Goal: Use online tool/utility: Utilize a website feature to perform a specific function

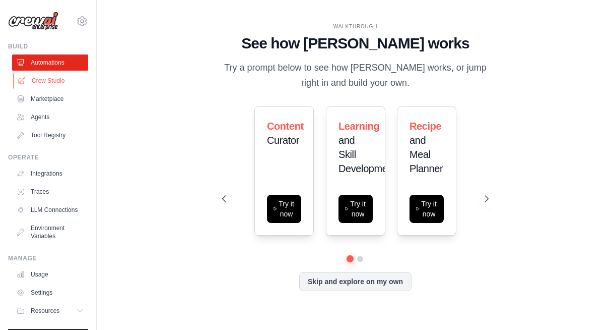
click at [34, 82] on link "Crew Studio" at bounding box center [51, 81] width 76 height 16
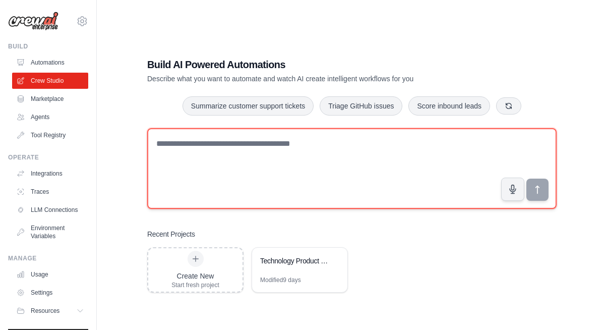
click at [334, 165] on textarea at bounding box center [351, 168] width 409 height 81
paste textarea "**********"
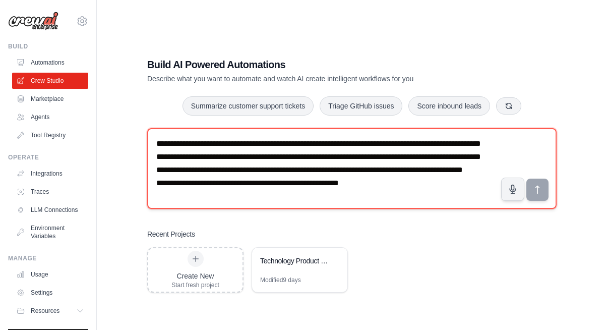
scroll to position [19, 0]
type textarea "**********"
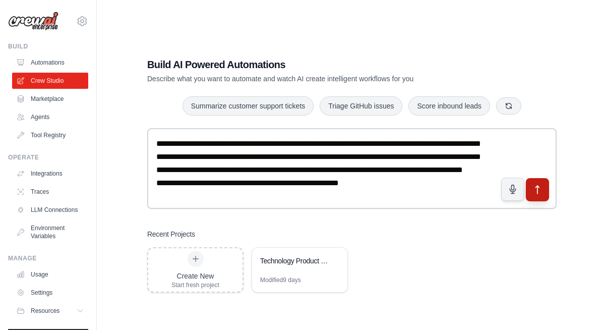
click at [538, 196] on button "submit" at bounding box center [537, 189] width 23 height 23
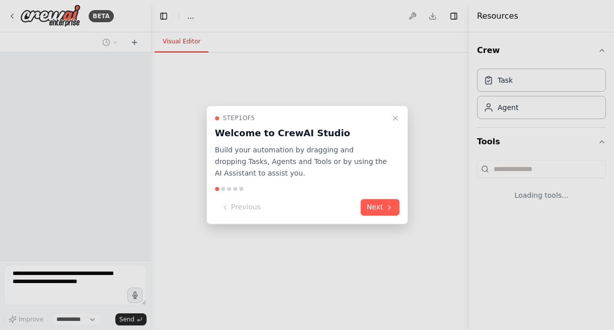
select select "****"
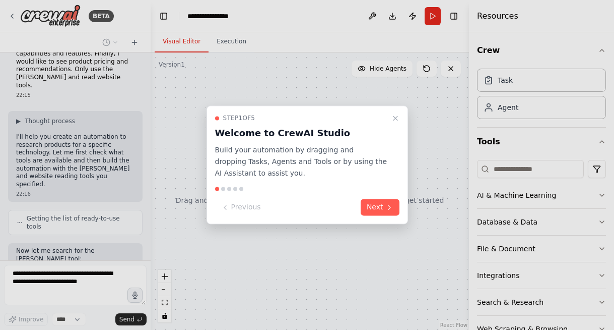
scroll to position [121, 0]
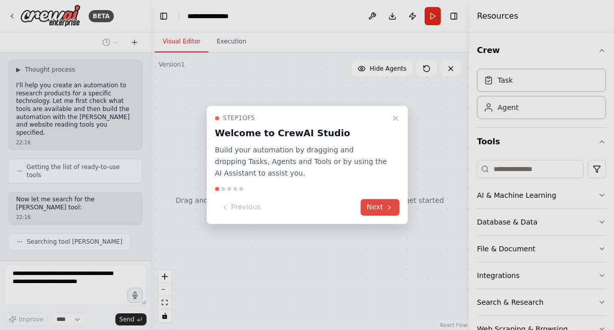
click at [392, 209] on icon at bounding box center [390, 207] width 8 height 8
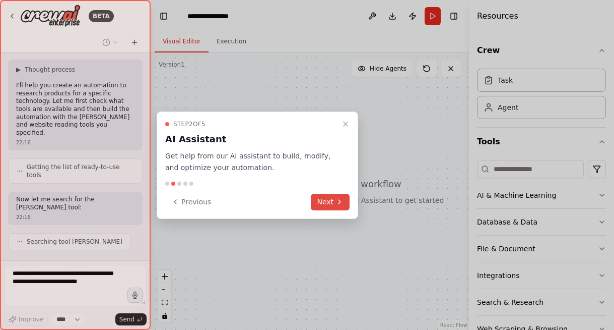
click at [332, 206] on button "Next" at bounding box center [330, 202] width 39 height 17
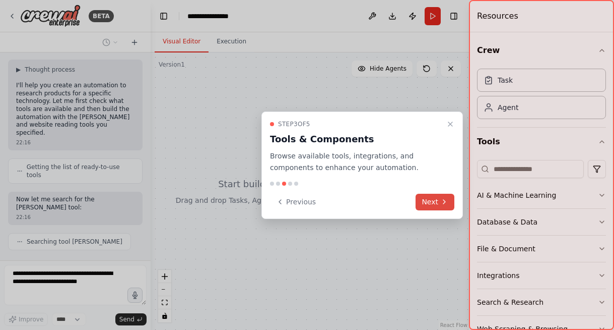
click at [433, 204] on button "Next" at bounding box center [435, 202] width 39 height 17
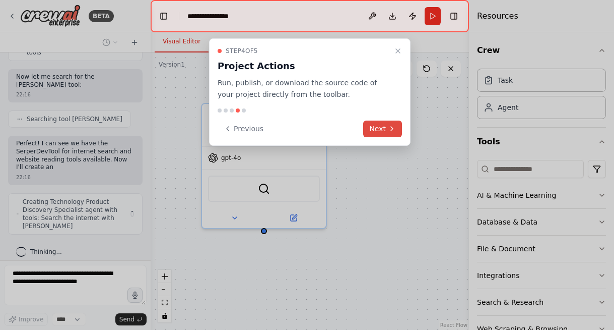
click at [390, 125] on icon at bounding box center [392, 128] width 8 height 8
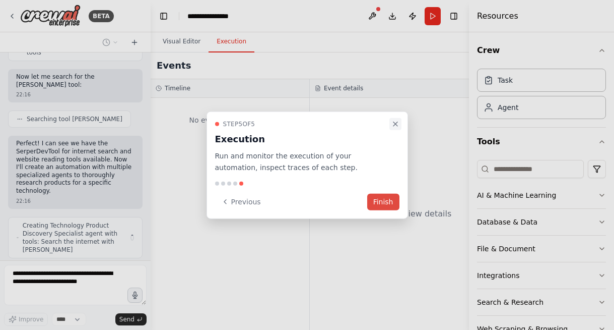
scroll to position [251, 0]
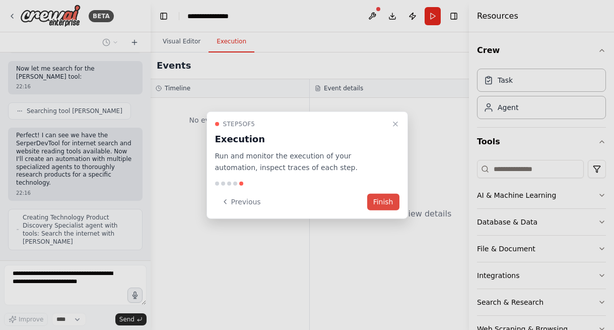
click at [383, 197] on button "Finish" at bounding box center [383, 201] width 32 height 17
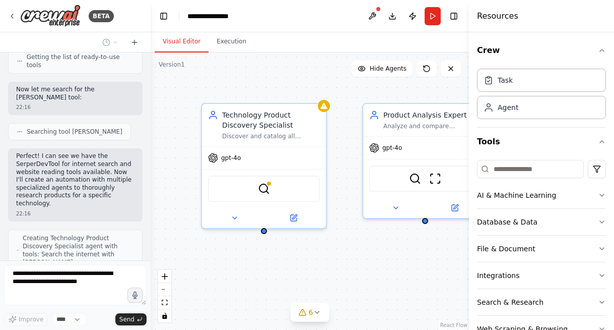
scroll to position [293, 0]
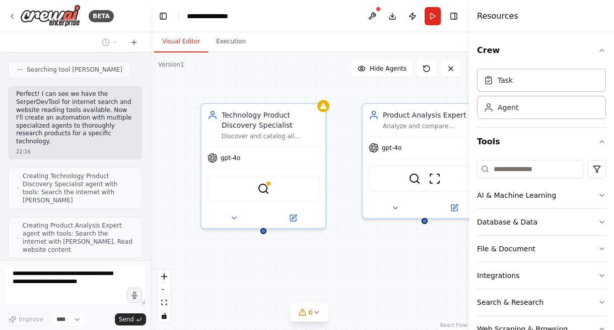
drag, startPoint x: 149, startPoint y: 237, endPoint x: 150, endPoint y: 206, distance: 31.3
click at [150, 206] on div "BETA I want to research all of the product available for a specific technology.…" at bounding box center [307, 165] width 614 height 330
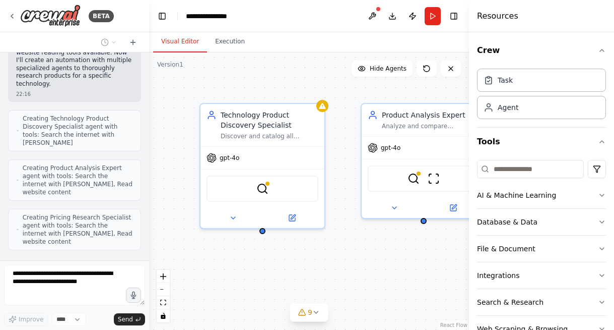
scroll to position [350, 0]
drag, startPoint x: 146, startPoint y: 200, endPoint x: 149, endPoint y: 154, distance: 45.9
click at [149, 154] on div "BETA I want to research all of the product available for a specific technology.…" at bounding box center [307, 165] width 614 height 330
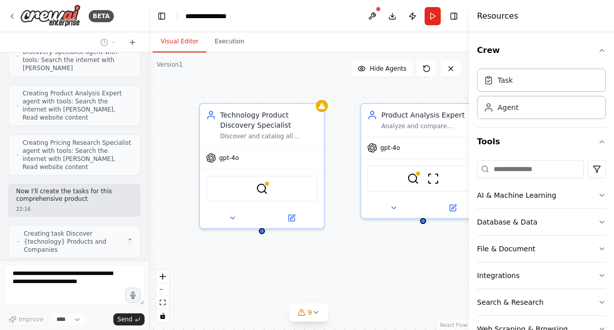
scroll to position [440, 0]
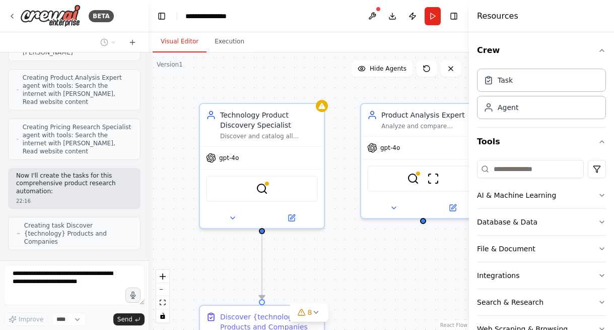
click at [145, 137] on div at bounding box center [147, 165] width 4 height 330
click at [145, 136] on div at bounding box center [147, 165] width 4 height 330
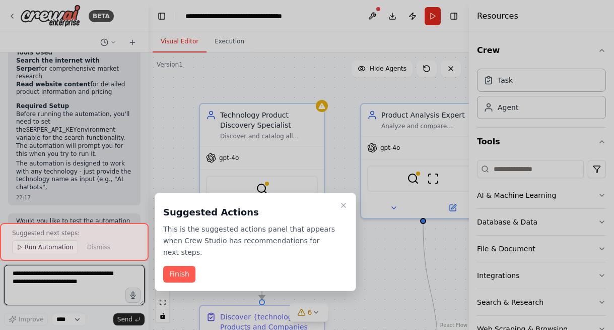
scroll to position [1083, 0]
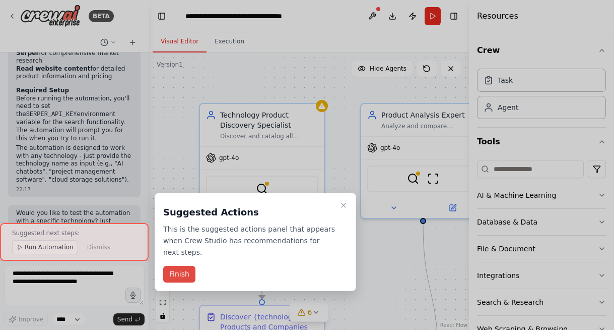
click at [185, 271] on button "Finish" at bounding box center [179, 274] width 32 height 17
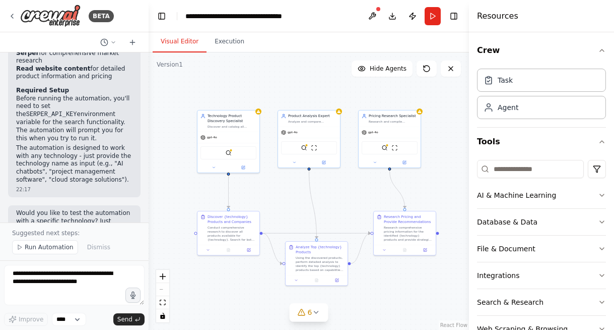
drag, startPoint x: 223, startPoint y: 176, endPoint x: 167, endPoint y: 169, distance: 56.4
click at [167, 169] on div ".deletable-edge-delete-btn { width: 20px; height: 20px; border: 0px solid #ffff…" at bounding box center [309, 190] width 320 height 277
drag, startPoint x: 402, startPoint y: 133, endPoint x: 430, endPoint y: 109, distance: 37.6
click at [430, 109] on div "gpt-4o" at bounding box center [410, 110] width 62 height 11
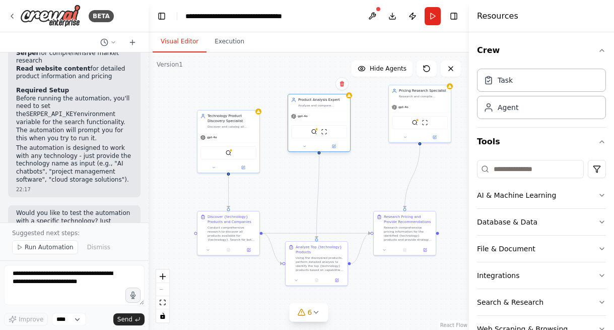
drag, startPoint x: 337, startPoint y: 134, endPoint x: 361, endPoint y: 105, distance: 37.6
click at [350, 110] on div "gpt-4o" at bounding box center [319, 115] width 62 height 11
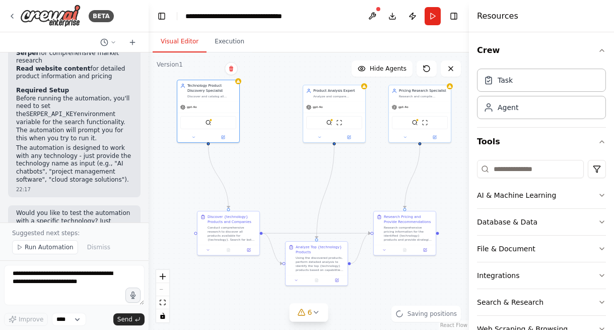
drag, startPoint x: 252, startPoint y: 172, endPoint x: 232, endPoint y: 144, distance: 35.1
click at [232, 144] on div ".deletable-edge-delete-btn { width: 20px; height: 20px; border: 0px solid #ffff…" at bounding box center [309, 190] width 320 height 277
click at [326, 209] on div ".deletable-edge-delete-btn { width: 20px; height: 20px; border: 0px solid #ffff…" at bounding box center [309, 190] width 320 height 277
drag, startPoint x: 403, startPoint y: 230, endPoint x: 399, endPoint y: 184, distance: 46.0
click at [399, 184] on div "Research comprehensive pricing information for the identified {technology} prod…" at bounding box center [403, 187] width 49 height 16
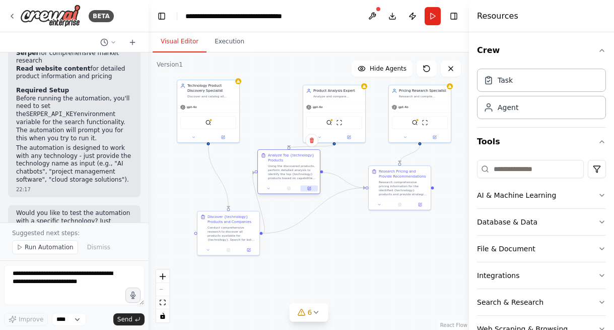
drag, startPoint x: 335, startPoint y: 276, endPoint x: 308, endPoint y: 185, distance: 94.6
click at [308, 185] on button at bounding box center [309, 188] width 17 height 6
drag, startPoint x: 236, startPoint y: 256, endPoint x: 209, endPoint y: 259, distance: 27.4
click at [209, 259] on div "Discover {technology} Products and Companies Conduct comprehensive research to …" at bounding box center [198, 238] width 63 height 45
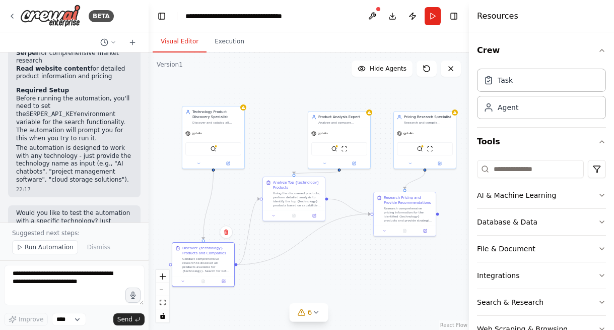
drag, startPoint x: 406, startPoint y: 211, endPoint x: 409, endPoint y: 222, distance: 11.5
click at [409, 222] on div ".deletable-edge-delete-btn { width: 20px; height: 20px; border: 0px solid #ffff…" at bounding box center [309, 190] width 320 height 277
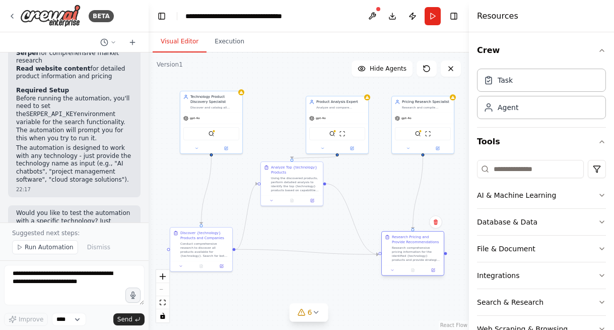
click at [419, 267] on div at bounding box center [413, 270] width 62 height 11
click at [413, 260] on div at bounding box center [408, 265] width 62 height 11
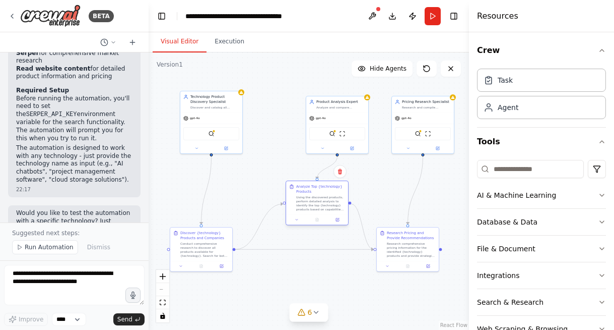
drag, startPoint x: 305, startPoint y: 205, endPoint x: 330, endPoint y: 224, distance: 30.5
click at [330, 224] on div "Analyze Top {technology} Products Using the discovered products, perform detail…" at bounding box center [317, 203] width 63 height 45
click at [330, 267] on div ".deletable-edge-delete-btn { width: 20px; height: 20px; border: 0px solid #ffff…" at bounding box center [309, 190] width 320 height 277
click at [333, 269] on div ".deletable-edge-delete-btn { width: 20px; height: 20px; border: 0px solid #ffff…" at bounding box center [309, 190] width 320 height 277
click at [316, 309] on icon at bounding box center [316, 312] width 8 height 8
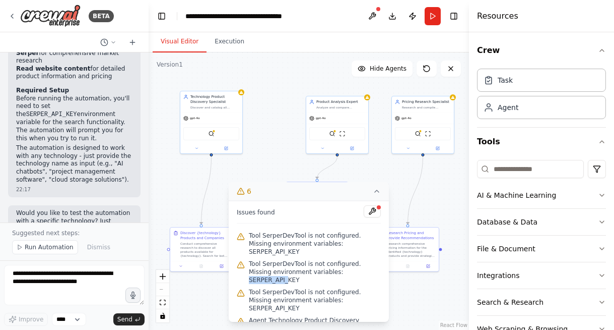
drag, startPoint x: 249, startPoint y: 280, endPoint x: 290, endPoint y: 279, distance: 40.3
click at [290, 279] on span "Tool SerperDevTool is not configured. Missing environment variables: SERPER_API…" at bounding box center [315, 272] width 132 height 24
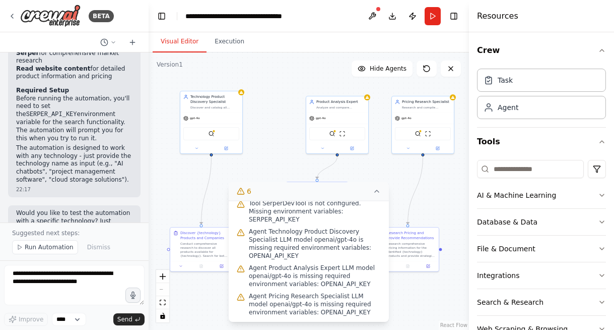
scroll to position [0, 0]
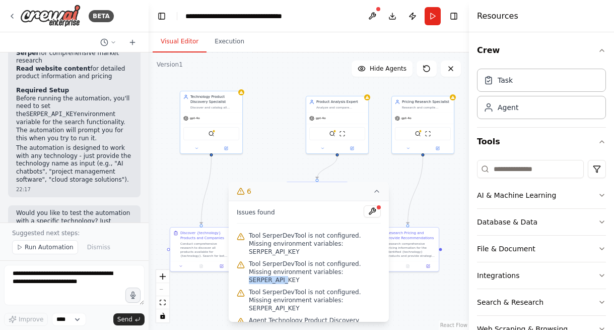
click at [370, 165] on div ".deletable-edge-delete-btn { width: 20px; height: 20px; border: 0px solid #ffff…" at bounding box center [309, 190] width 320 height 277
click at [432, 16] on button "Run" at bounding box center [433, 16] width 16 height 18
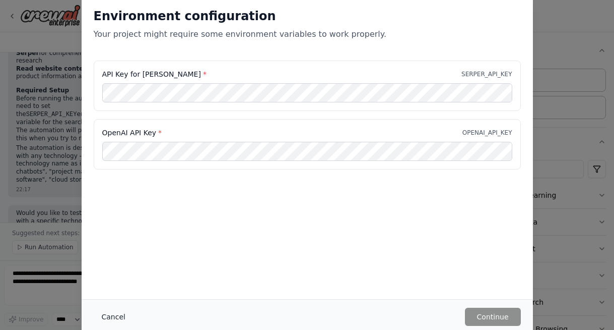
click at [119, 317] on button "Cancel" at bounding box center [114, 316] width 40 height 18
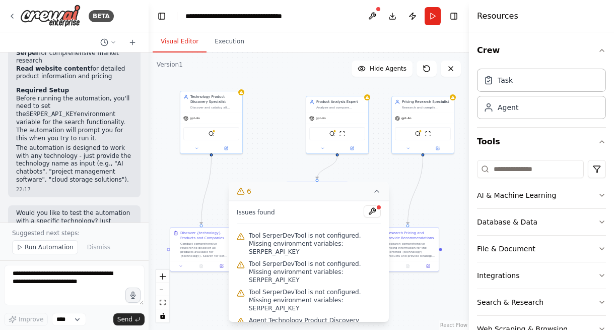
drag, startPoint x: 250, startPoint y: 237, endPoint x: 307, endPoint y: 282, distance: 72.5
click at [307, 282] on div "Issues found Tool SerperDevTool is not configured. Missing environment variable…" at bounding box center [309, 261] width 160 height 121
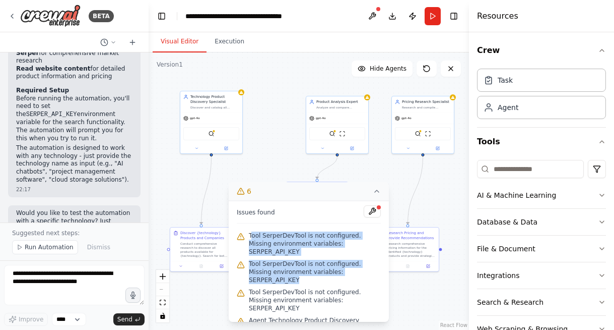
drag, startPoint x: 307, startPoint y: 279, endPoint x: 251, endPoint y: 235, distance: 70.8
click at [251, 235] on div "Issues found Tool SerperDevTool is not configured. Missing environment variable…" at bounding box center [309, 261] width 160 height 121
copy div "ool SerperDevTool is not configured. Missing environment variables: SERPER_API_…"
click at [436, 21] on button "Run" at bounding box center [433, 16] width 16 height 18
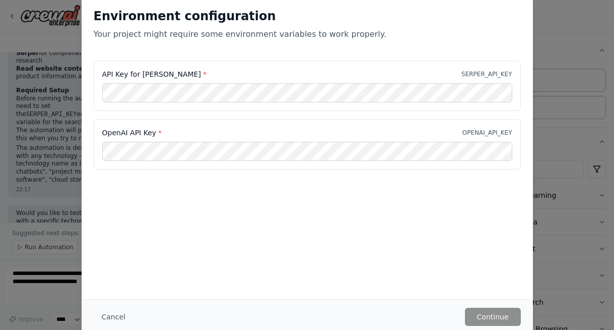
click at [311, 231] on div "Environment configuration Your project might require some environment variables…" at bounding box center [308, 147] width 452 height 303
drag, startPoint x: 105, startPoint y: 129, endPoint x: 153, endPoint y: 129, distance: 48.4
click at [153, 129] on div "OpenAI API Key * OPENAI_API_KEY" at bounding box center [307, 144] width 427 height 50
copy label "OpenAI API Key"
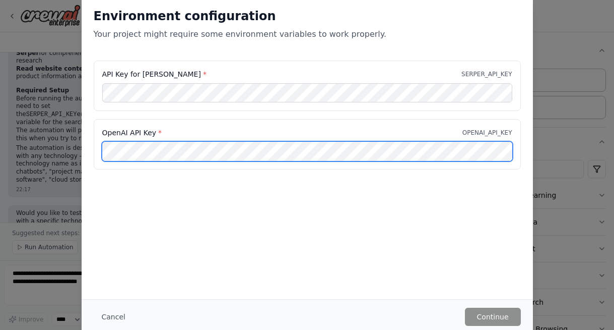
scroll to position [0, 136]
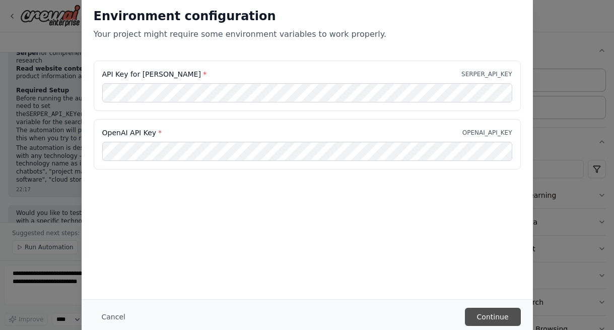
click at [495, 312] on button "Continue" at bounding box center [493, 316] width 56 height 18
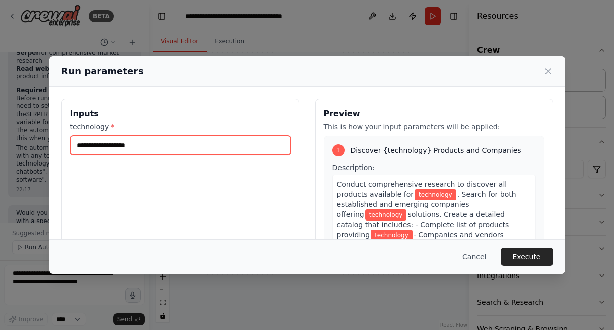
click at [123, 143] on input "technology *" at bounding box center [180, 145] width 221 height 19
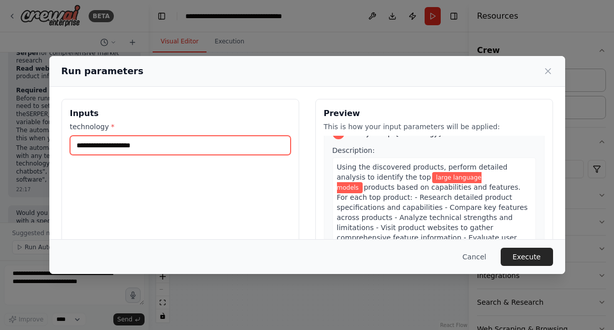
scroll to position [335, 0]
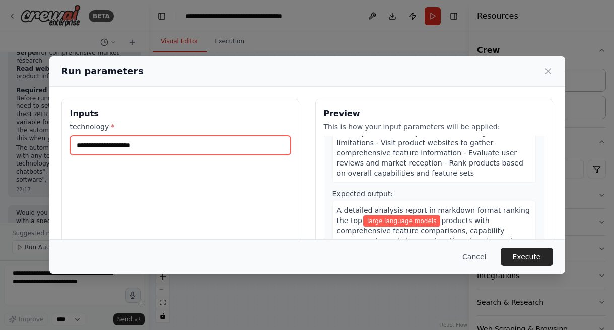
type input "**********"
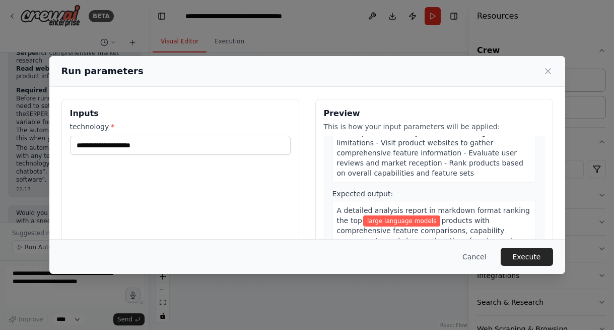
drag, startPoint x: 533, startPoint y: 216, endPoint x: 533, endPoint y: 243, distance: 27.2
click at [533, 243] on div "Cancel Execute" at bounding box center [307, 256] width 516 height 35
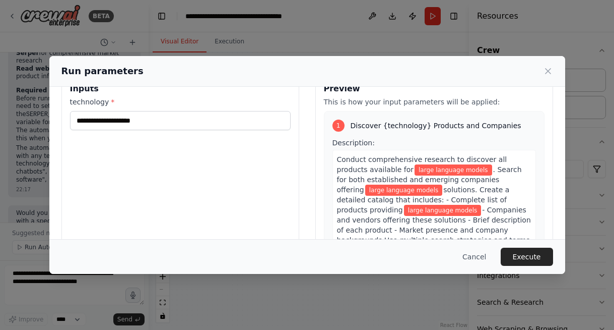
scroll to position [0, 0]
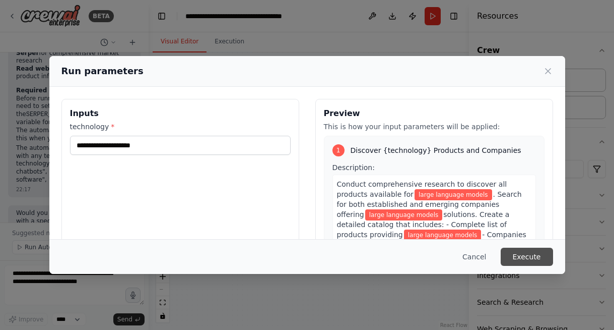
click at [530, 253] on button "Execute" at bounding box center [527, 256] width 52 height 18
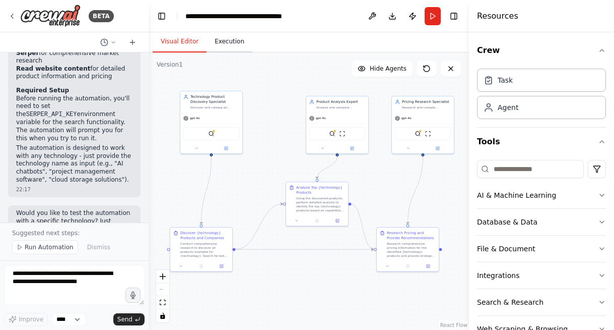
click at [231, 47] on button "Execution" at bounding box center [230, 41] width 46 height 21
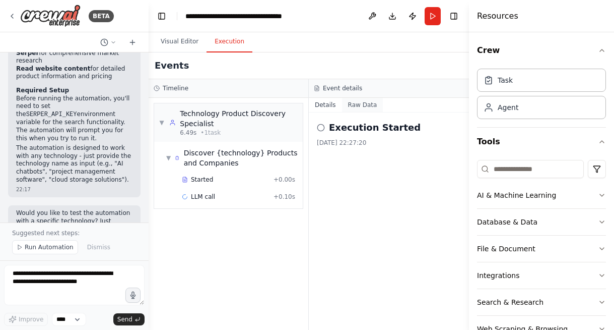
click at [365, 102] on button "Raw Data" at bounding box center [362, 105] width 41 height 14
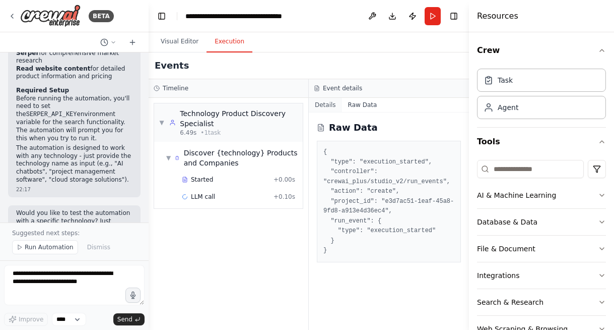
click at [318, 104] on button "Details" at bounding box center [325, 105] width 33 height 14
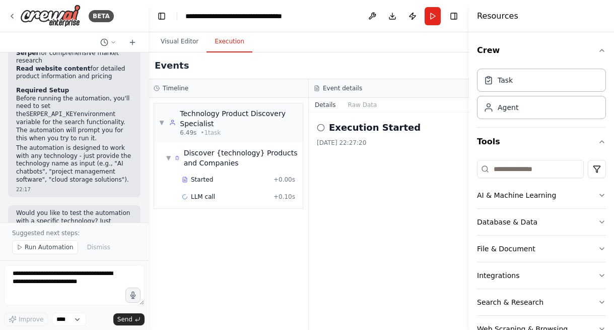
click at [318, 127] on icon at bounding box center [321, 127] width 8 height 8
click at [321, 126] on icon at bounding box center [321, 127] width 8 height 8
click at [346, 127] on h2 "Execution Started" at bounding box center [375, 127] width 92 height 14
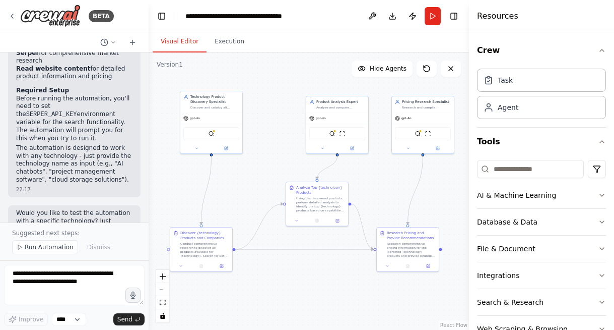
click at [171, 40] on button "Visual Editor" at bounding box center [180, 41] width 54 height 21
click at [225, 39] on button "Execution" at bounding box center [230, 41] width 46 height 21
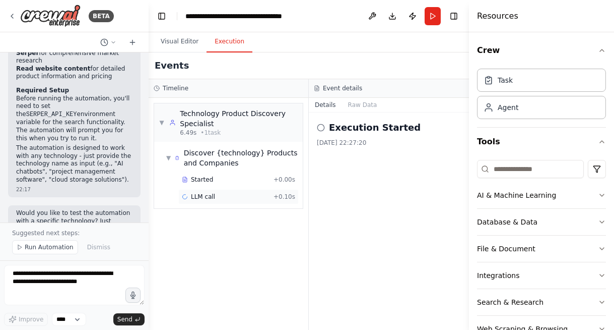
click at [197, 196] on span "LLM call" at bounding box center [203, 197] width 24 height 8
click at [371, 102] on button "Messages" at bounding box center [363, 105] width 42 height 14
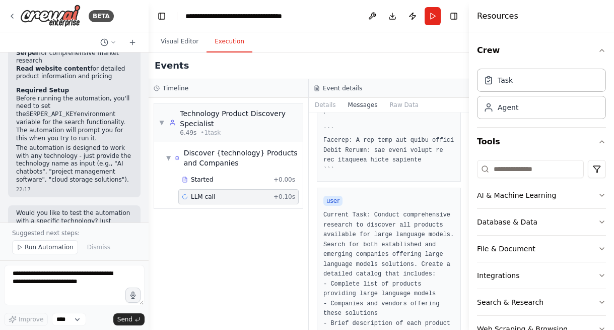
scroll to position [945, 0]
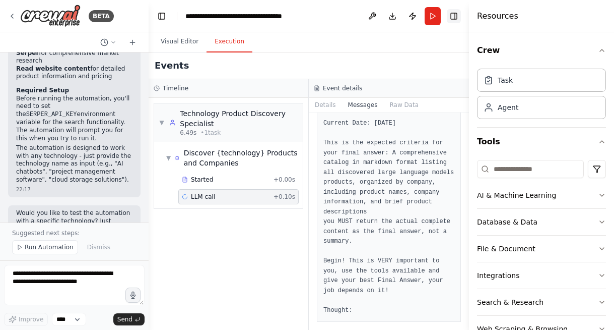
click at [453, 15] on button "Toggle Right Sidebar" at bounding box center [454, 16] width 14 height 14
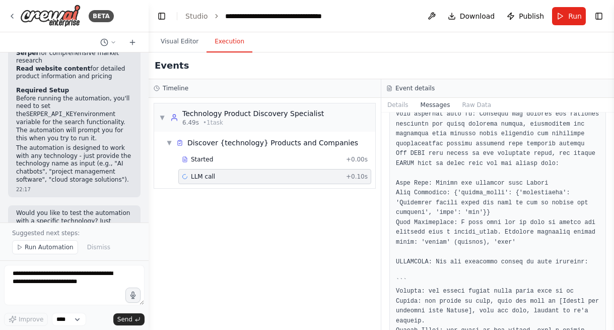
scroll to position [0, 0]
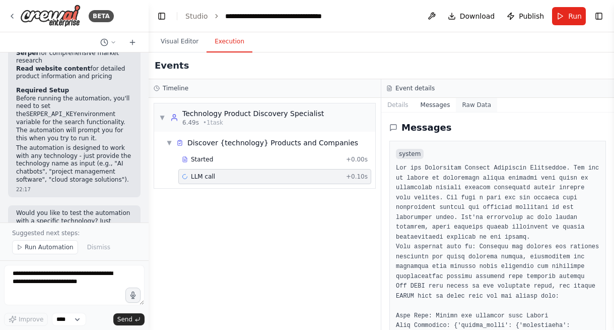
click at [475, 101] on button "Raw Data" at bounding box center [476, 105] width 41 height 14
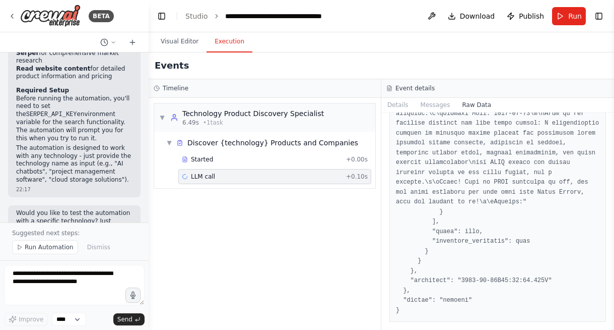
scroll to position [3163, 0]
click at [182, 41] on button "Visual Editor" at bounding box center [180, 41] width 54 height 21
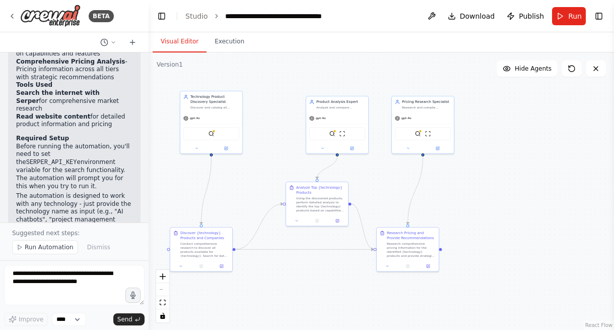
scroll to position [1083, 0]
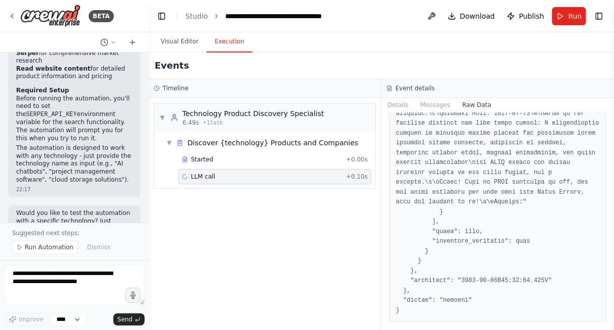
click at [236, 45] on button "Execution" at bounding box center [230, 41] width 46 height 21
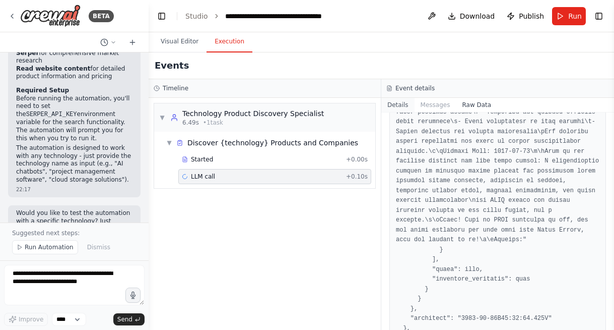
click at [403, 103] on button "Details" at bounding box center [397, 105] width 33 height 14
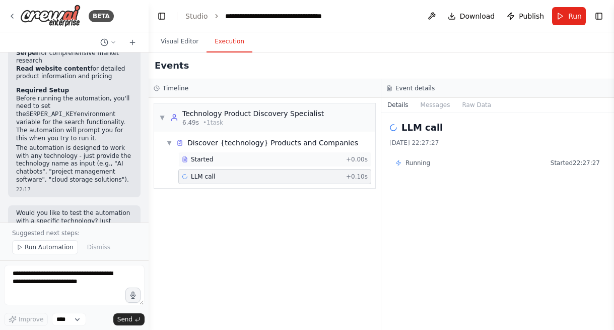
click at [207, 159] on span "Started" at bounding box center [202, 159] width 22 height 8
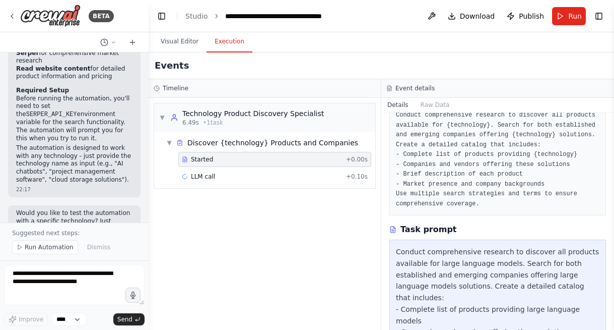
scroll to position [106, 0]
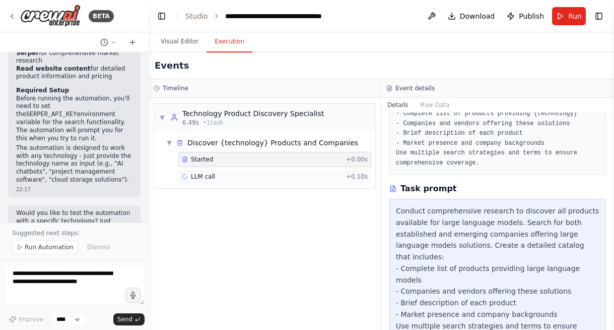
click at [273, 178] on div "LLM call + 0.10s" at bounding box center [275, 176] width 186 height 8
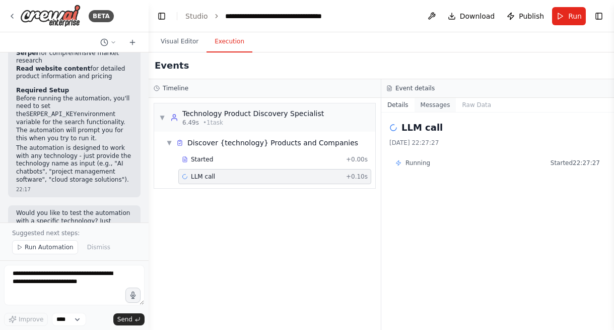
click at [431, 101] on button "Messages" at bounding box center [436, 105] width 42 height 14
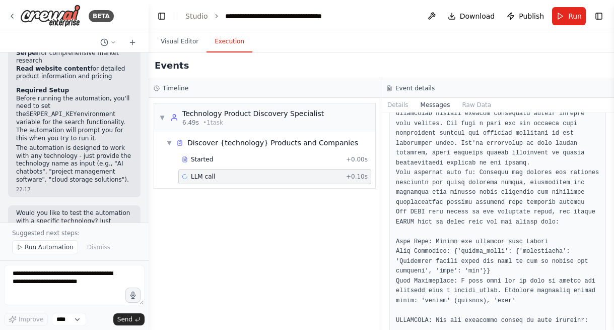
scroll to position [0, 0]
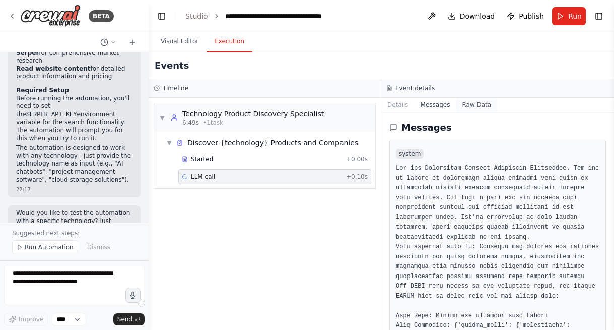
click at [477, 107] on button "Raw Data" at bounding box center [476, 105] width 41 height 14
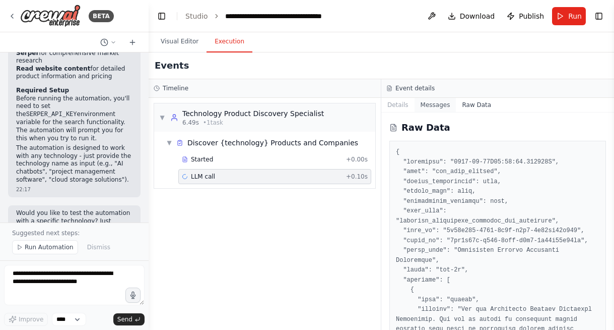
click at [441, 106] on button "Messages" at bounding box center [436, 105] width 42 height 14
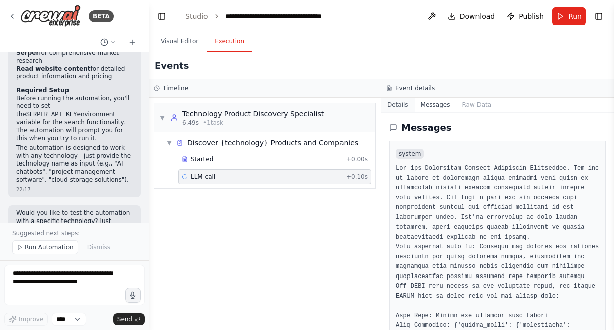
click at [397, 105] on button "Details" at bounding box center [397, 105] width 33 height 14
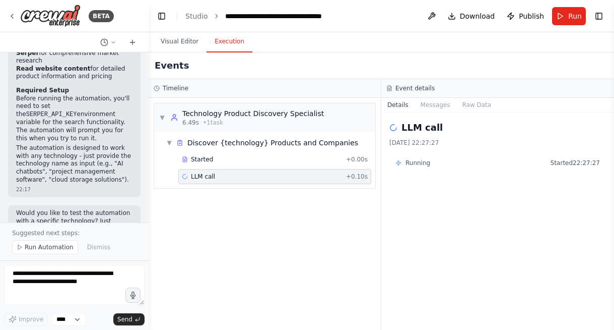
click at [200, 179] on span "LLM call" at bounding box center [203, 176] width 24 height 8
click at [218, 177] on div "LLM call + 0.10s" at bounding box center [275, 176] width 186 height 8
click at [219, 177] on div "LLM call + 0.10s" at bounding box center [275, 176] width 186 height 8
click at [415, 163] on span "Running" at bounding box center [418, 163] width 25 height 8
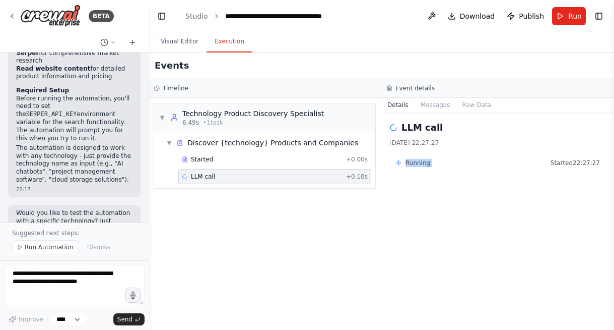
click at [415, 163] on span "Running" at bounding box center [418, 163] width 25 height 8
click at [430, 103] on button "Messages" at bounding box center [436, 105] width 42 height 14
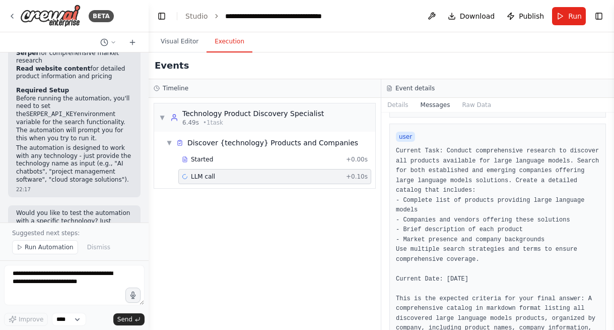
scroll to position [279, 0]
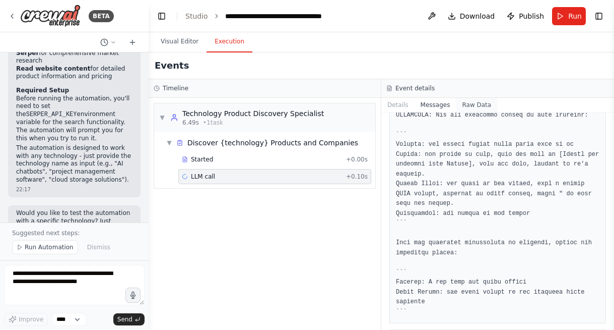
click at [487, 104] on button "Raw Data" at bounding box center [476, 105] width 41 height 14
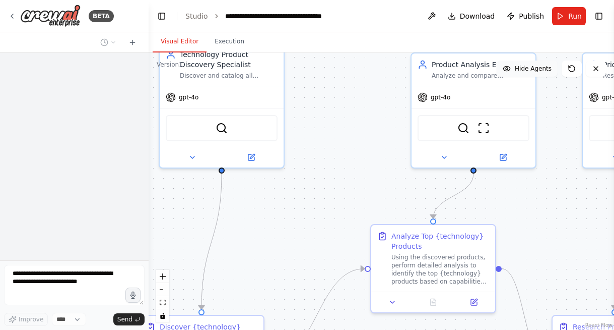
scroll to position [632, 0]
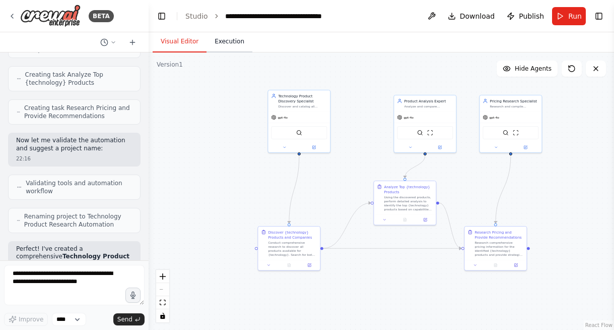
click at [236, 50] on button "Execution" at bounding box center [230, 41] width 46 height 21
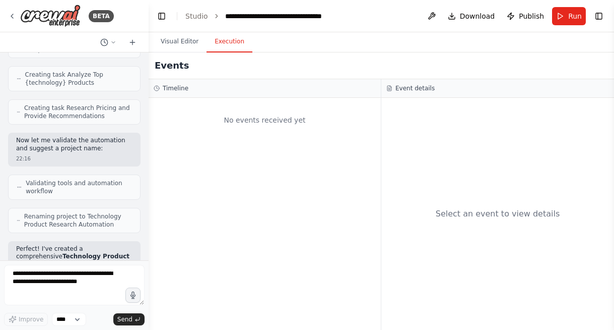
click at [231, 41] on button "Execution" at bounding box center [230, 41] width 46 height 21
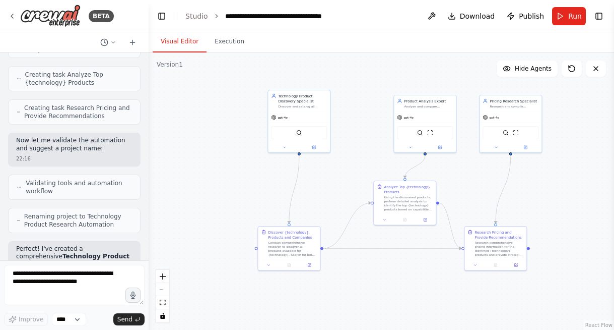
click at [183, 41] on button "Visual Editor" at bounding box center [180, 41] width 54 height 21
click at [223, 41] on button "Execution" at bounding box center [230, 41] width 46 height 21
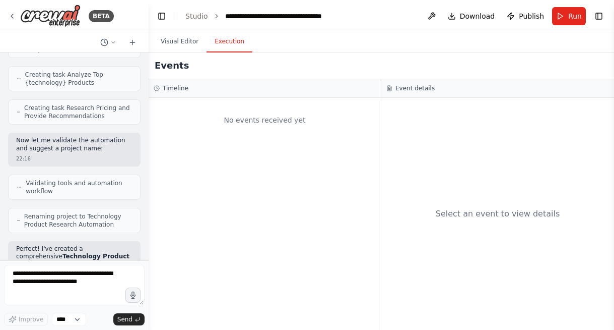
click at [174, 91] on h3 "Timeline" at bounding box center [176, 88] width 26 height 8
click at [288, 118] on div "No events received yet" at bounding box center [265, 120] width 222 height 34
click at [180, 37] on button "Visual Editor" at bounding box center [180, 41] width 54 height 21
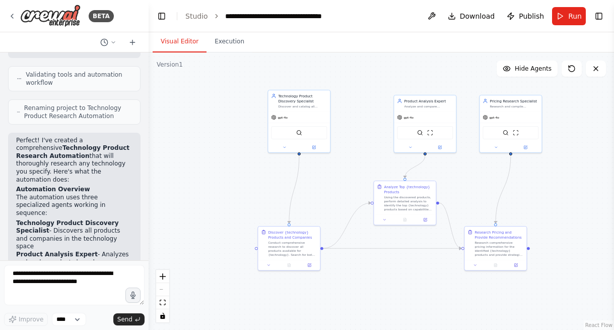
scroll to position [1046, 0]
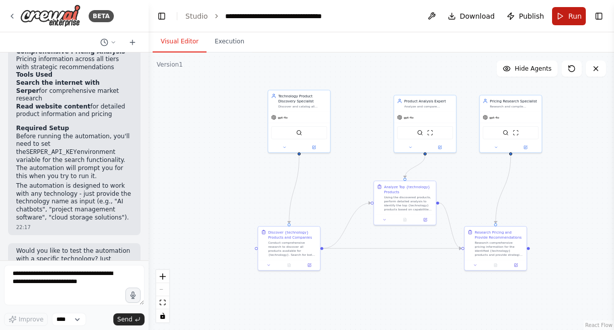
click at [560, 19] on button "Run" at bounding box center [569, 16] width 34 height 18
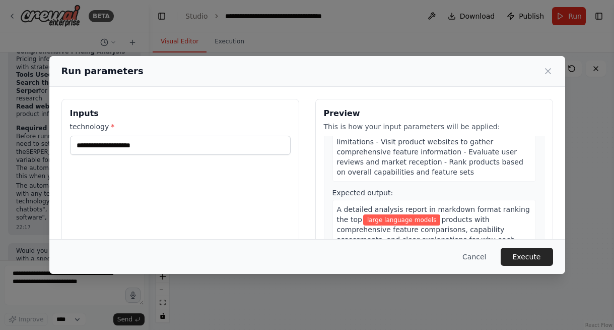
scroll to position [335, 0]
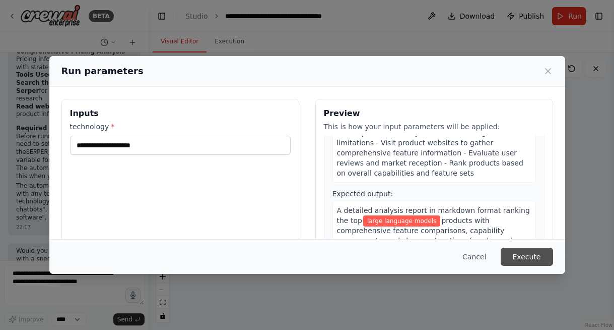
click at [533, 254] on button "Execute" at bounding box center [527, 256] width 52 height 18
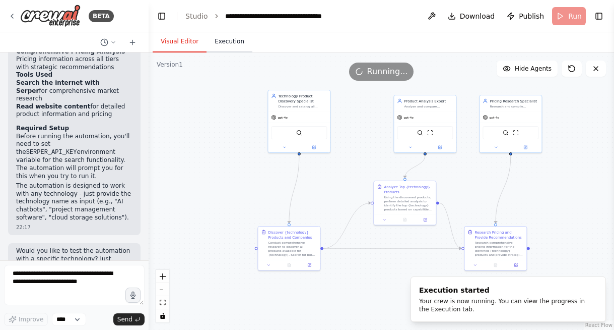
click at [222, 36] on button "Execution" at bounding box center [230, 41] width 46 height 21
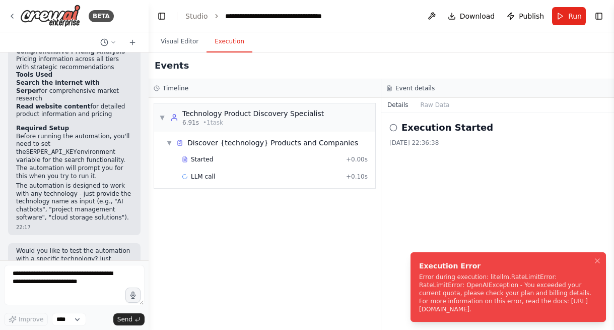
click at [455, 301] on div "Error during execution: litellm.RateLimitError: RateLimitError: OpenAIException…" at bounding box center [506, 293] width 174 height 40
drag, startPoint x: 421, startPoint y: 257, endPoint x: 446, endPoint y: 310, distance: 59.5
click at [446, 310] on div "Execution Error Error during execution: litellm.RateLimitError: RateLimitError:…" at bounding box center [506, 287] width 174 height 52
copy div "Execution Error Error during execution: litellm.RateLimitError: RateLimitError:…"
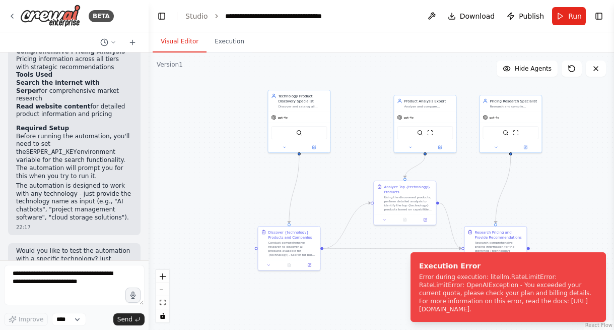
click at [181, 42] on button "Visual Editor" at bounding box center [180, 41] width 54 height 21
click at [227, 39] on button "Execution" at bounding box center [230, 41] width 46 height 21
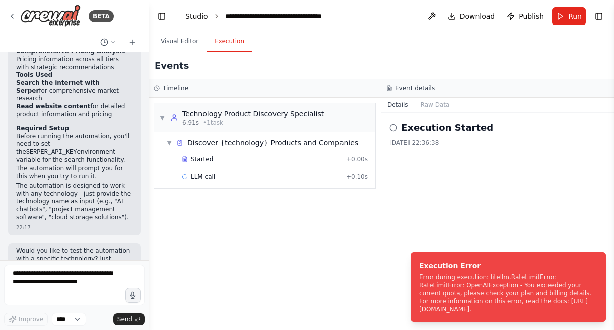
click at [200, 17] on link "Studio" at bounding box center [196, 16] width 23 height 8
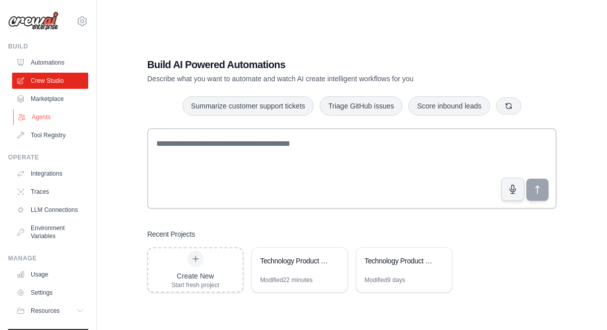
click at [39, 117] on link "Agents" at bounding box center [51, 117] width 76 height 16
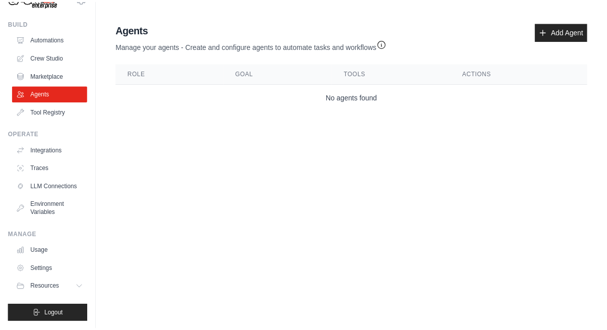
scroll to position [32, 0]
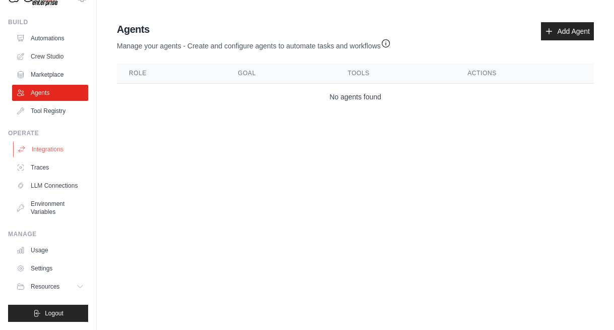
click at [58, 141] on link "Integrations" at bounding box center [51, 149] width 76 height 16
click at [45, 159] on link "Traces" at bounding box center [51, 167] width 76 height 16
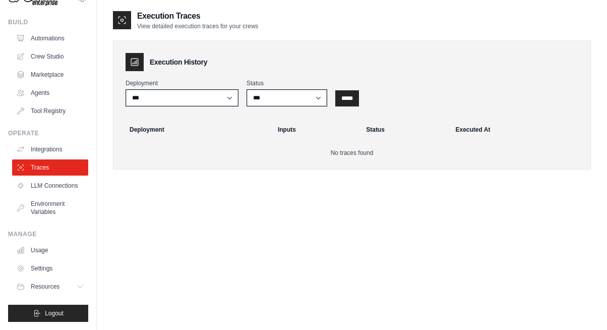
scroll to position [32, 0]
click at [53, 179] on link "LLM Connections" at bounding box center [51, 185] width 76 height 16
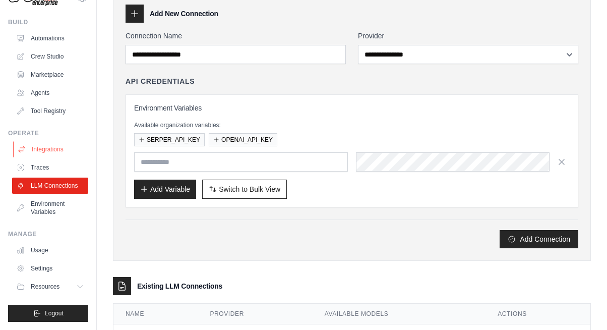
scroll to position [96, 0]
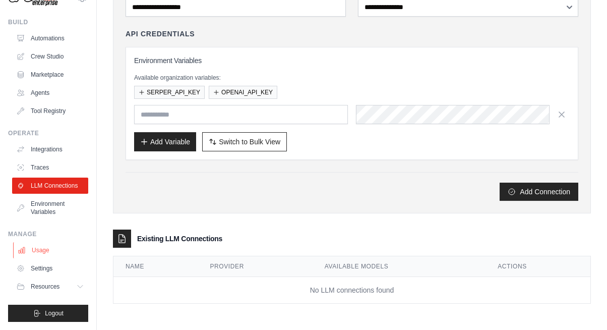
click at [36, 249] on link "Usage" at bounding box center [51, 250] width 76 height 16
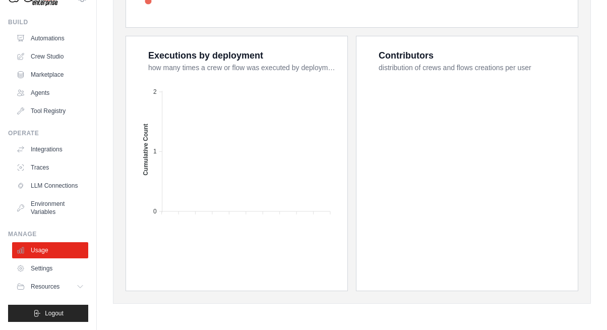
scroll to position [32, 0]
click at [39, 159] on link "Traces" at bounding box center [51, 167] width 76 height 16
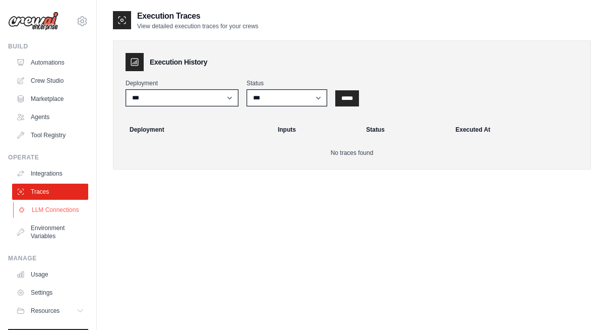
click at [36, 210] on link "LLM Connections" at bounding box center [51, 210] width 76 height 16
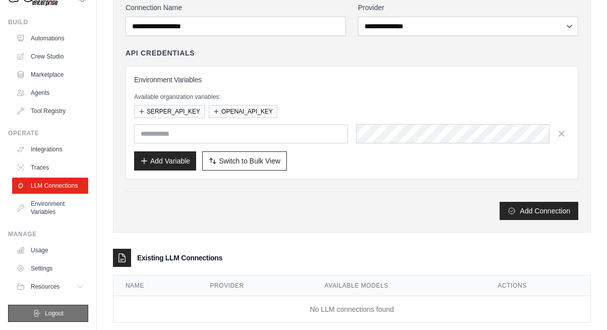
scroll to position [96, 0]
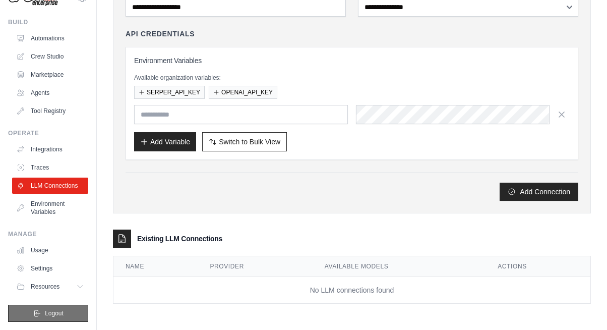
click at [47, 312] on span "Logout" at bounding box center [54, 313] width 19 height 8
